Goal: Navigation & Orientation: Find specific page/section

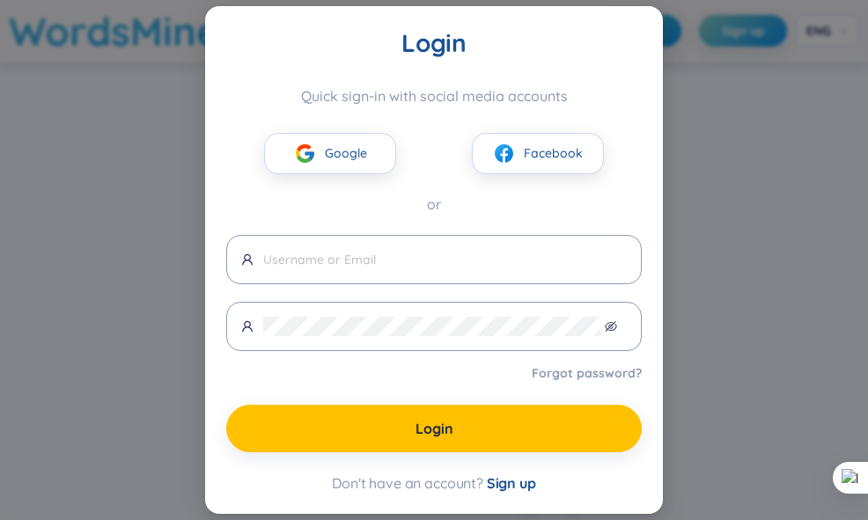
click at [415, 139] on div "Google" at bounding box center [330, 153] width 208 height 41
click at [310, 135] on button "Google" at bounding box center [330, 153] width 132 height 41
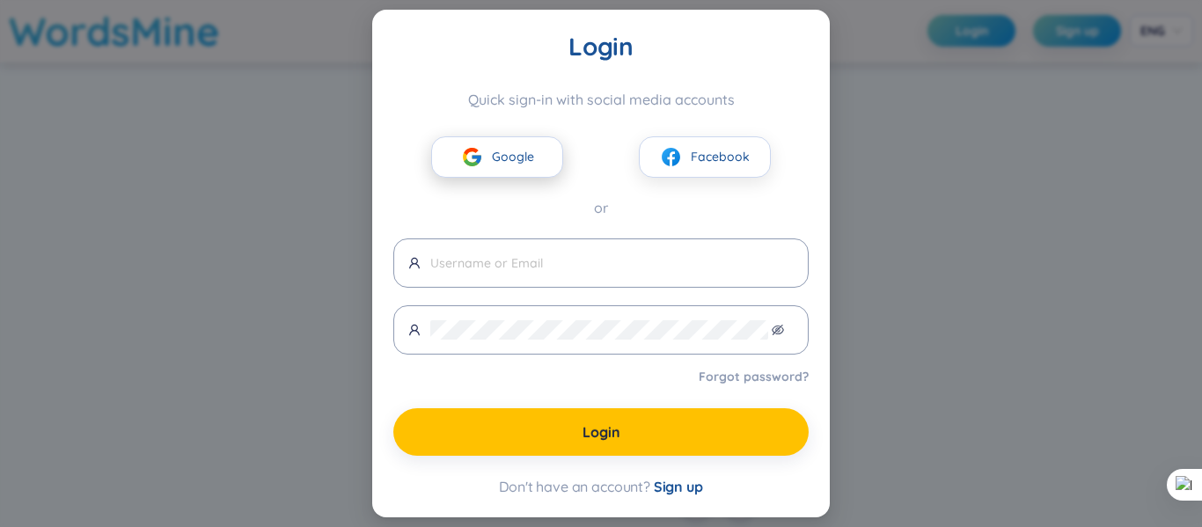
click at [477, 156] on img at bounding box center [472, 157] width 22 height 22
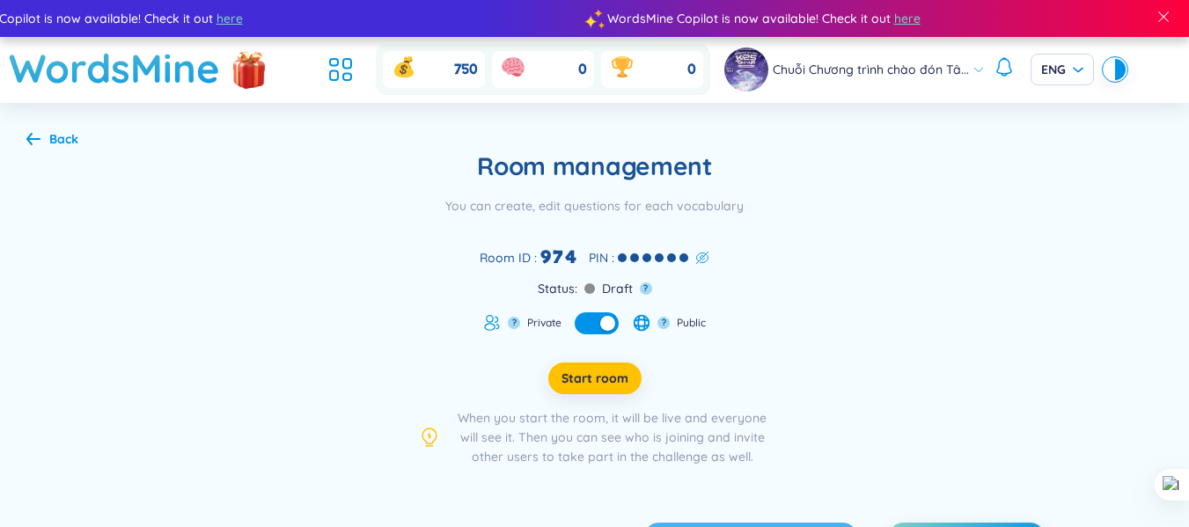
click at [697, 259] on div at bounding box center [701, 258] width 18 height 14
click at [33, 133] on icon at bounding box center [33, 138] width 14 height 13
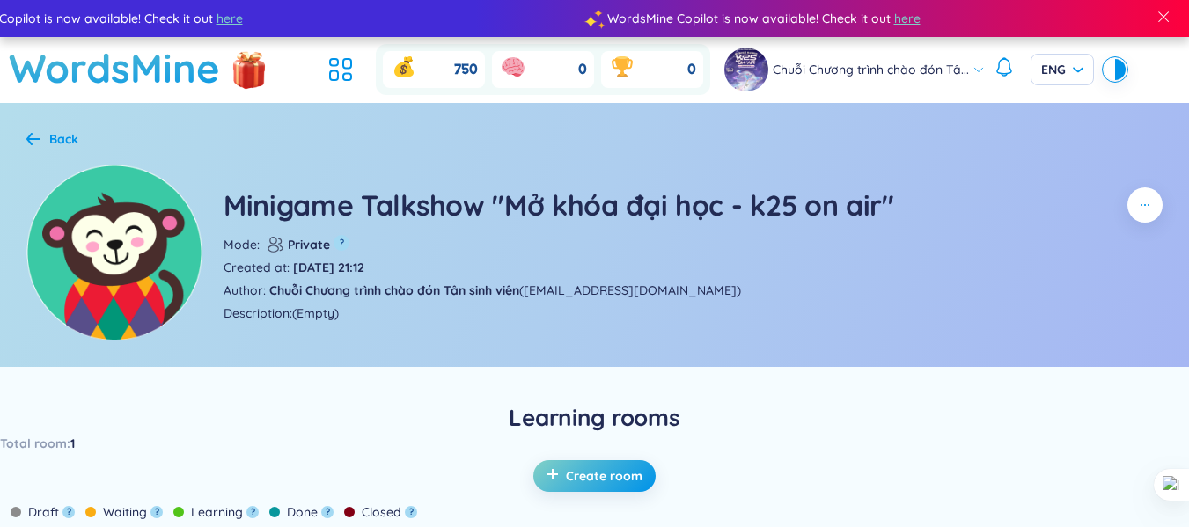
click at [31, 136] on icon at bounding box center [33, 138] width 14 height 13
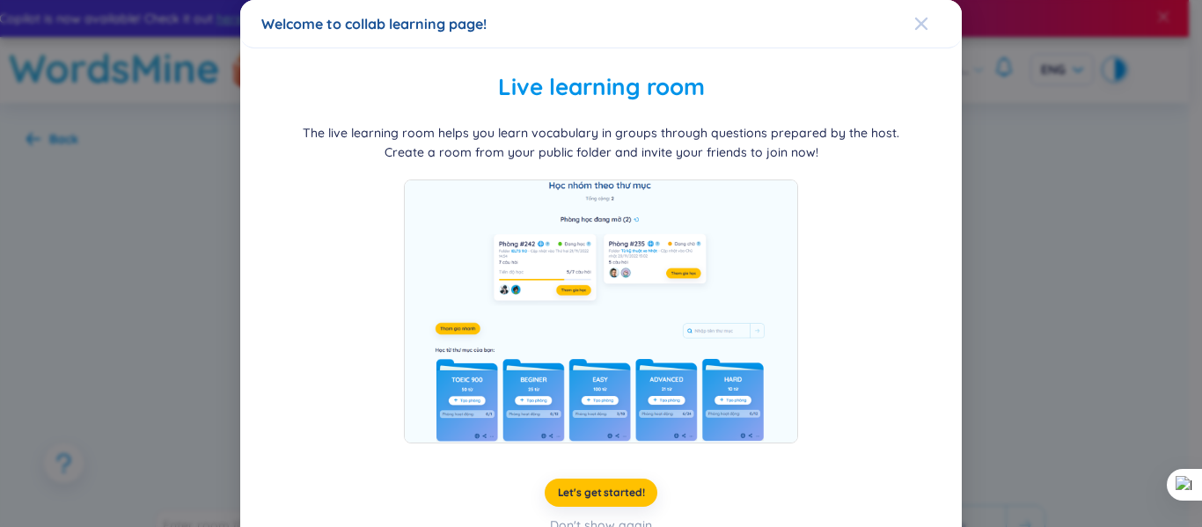
click at [867, 30] on icon "Close" at bounding box center [921, 24] width 14 height 14
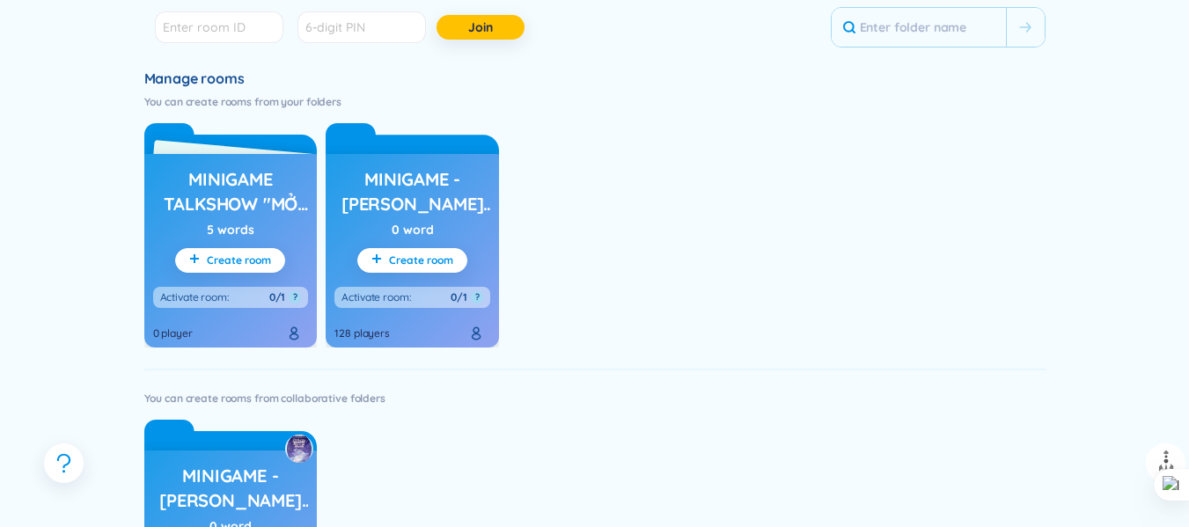
scroll to position [499, 0]
